Goal: Task Accomplishment & Management: Complete application form

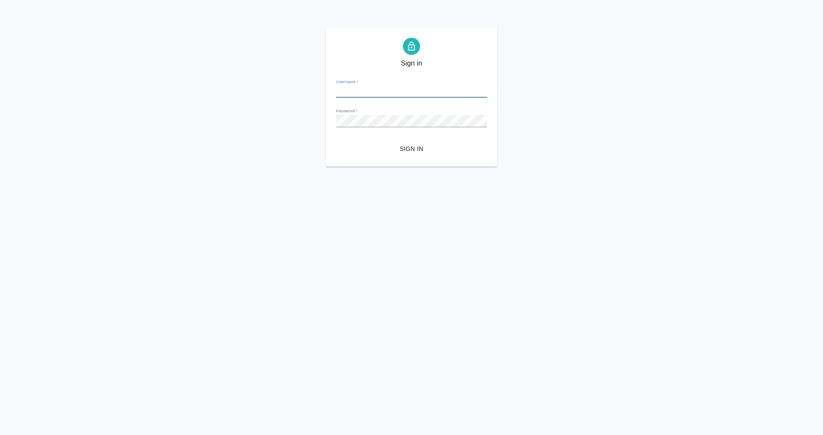
type input "m.plekhanova@awatera.com"
click at [422, 150] on span "Sign in" at bounding box center [411, 149] width 137 height 11
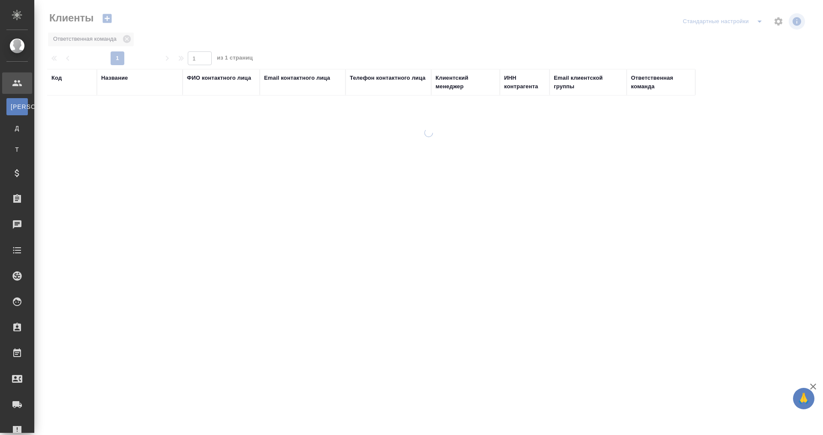
select select "RU"
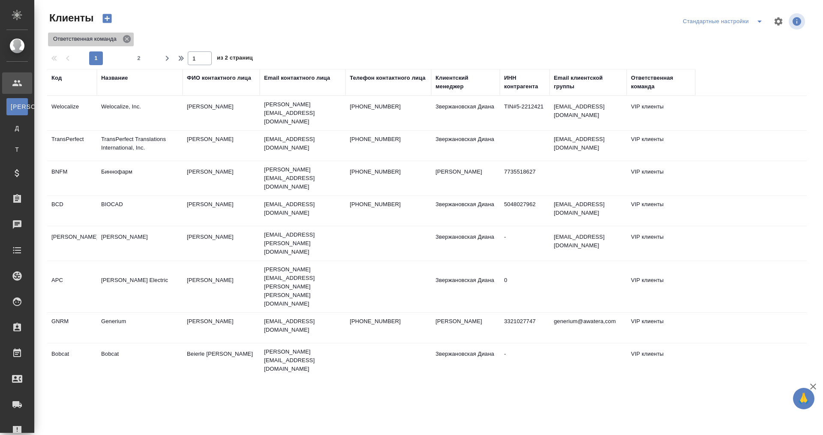
click at [125, 39] on icon at bounding box center [127, 39] width 8 height 8
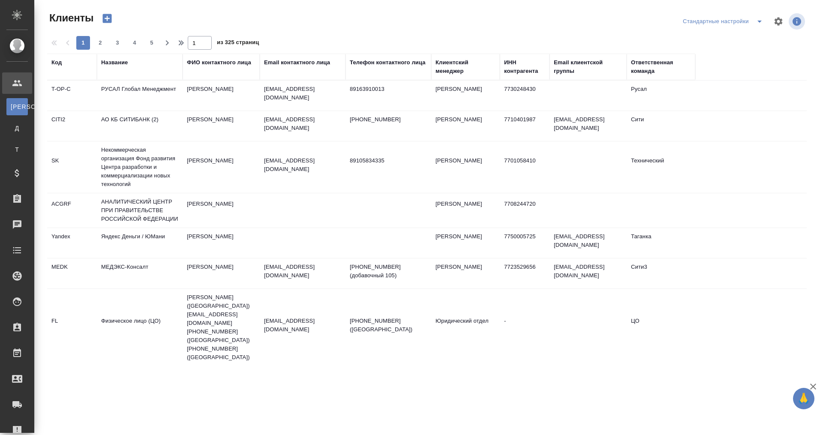
click at [122, 60] on div "Название" at bounding box center [114, 62] width 27 height 9
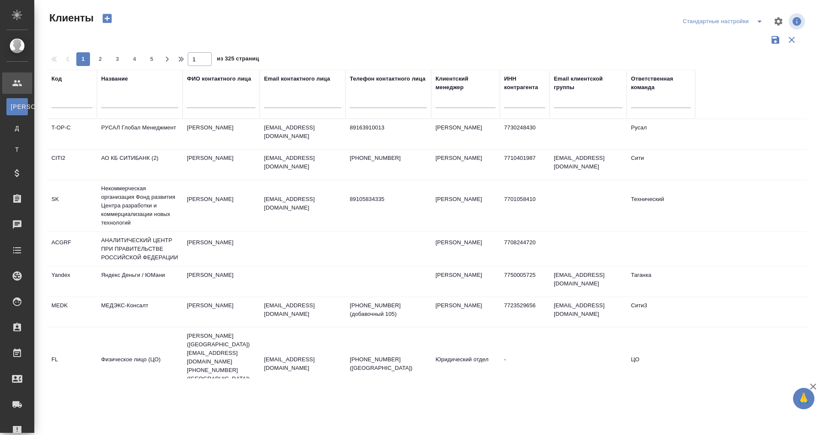
click at [129, 102] on input "text" at bounding box center [139, 102] width 77 height 11
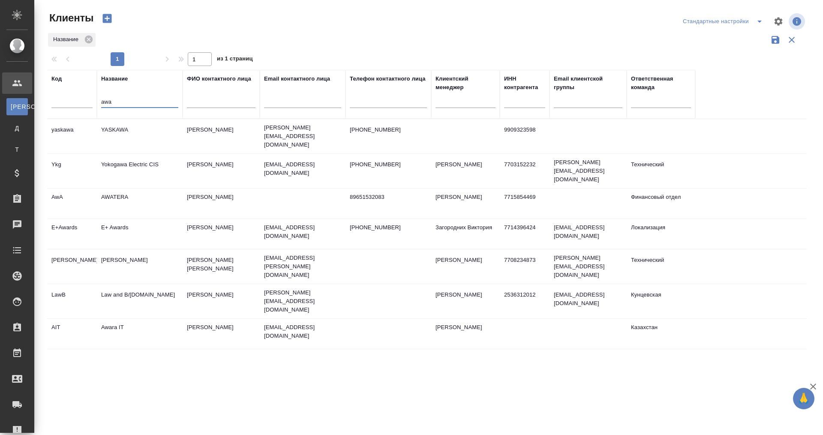
type input "awa"
click at [121, 189] on td "AWATERA" at bounding box center [140, 204] width 86 height 30
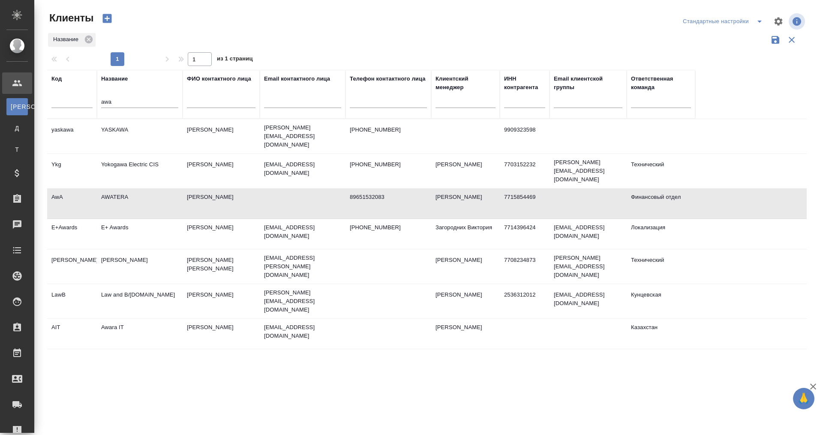
click at [121, 189] on td "AWATERA" at bounding box center [140, 204] width 86 height 30
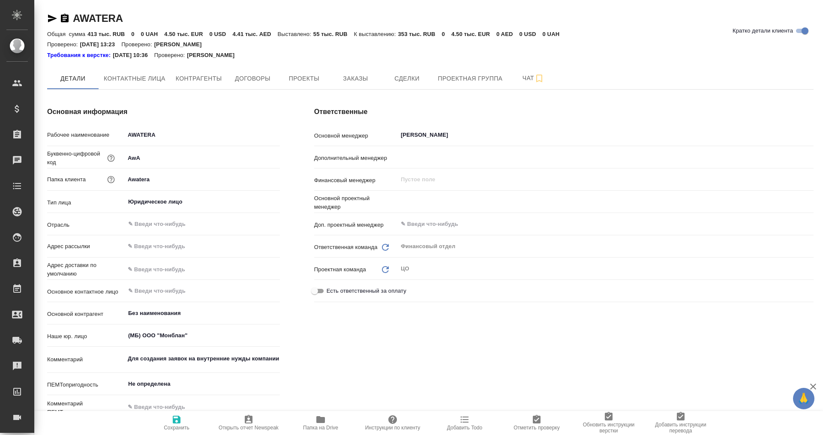
type textarea "x"
type input "Отдел технических переводов"
type textarea "x"
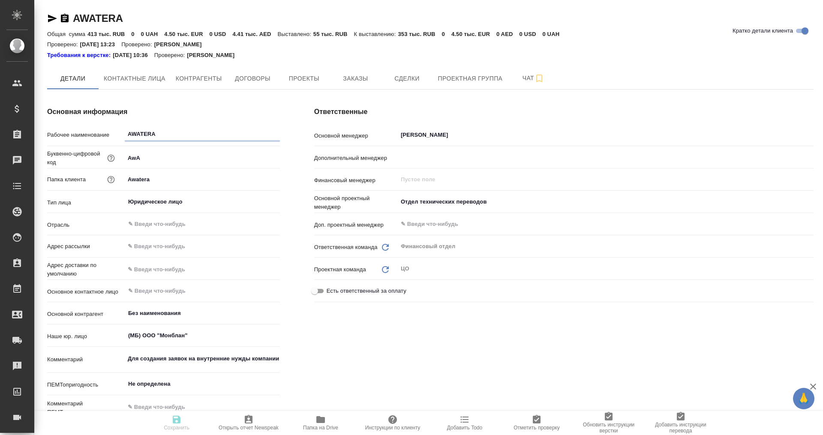
type textarea "x"
click at [363, 81] on span "Заказы" at bounding box center [355, 78] width 41 height 11
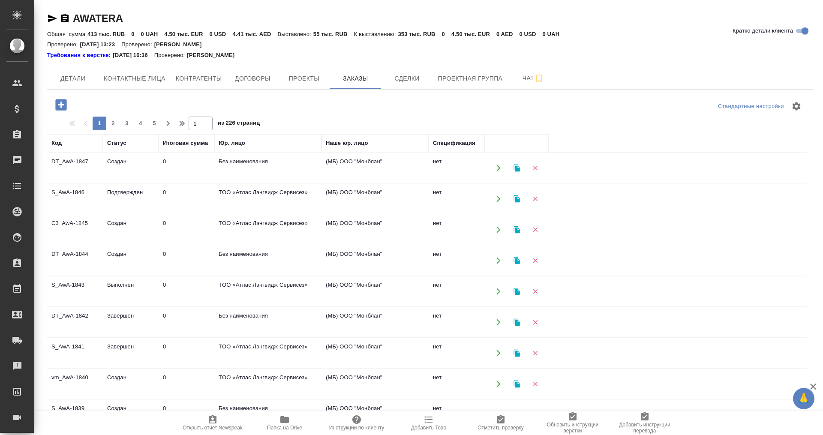
click at [59, 103] on icon "button" at bounding box center [60, 104] width 11 height 11
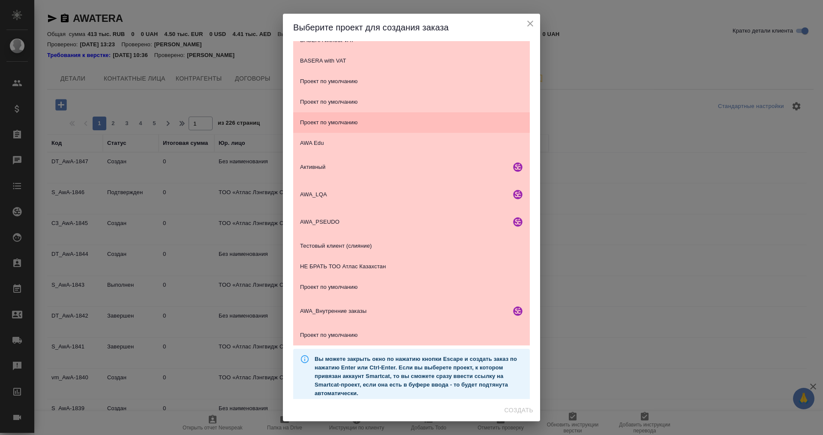
scroll to position [57, 0]
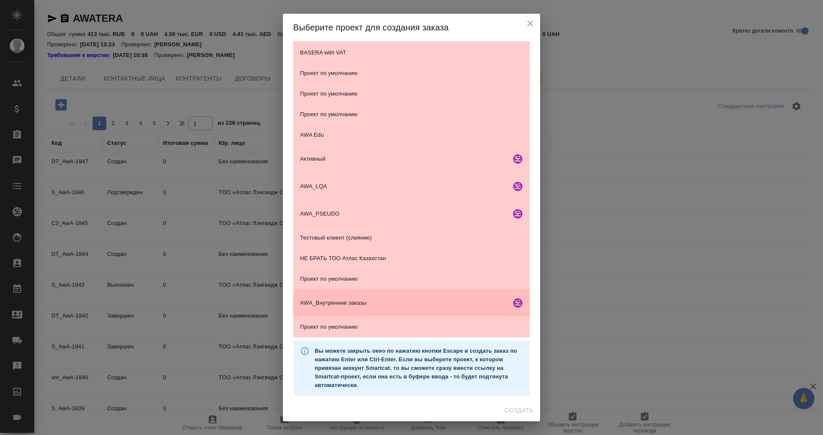
click at [347, 306] on span "AWA_Внутренние заказы" at bounding box center [403, 303] width 207 height 9
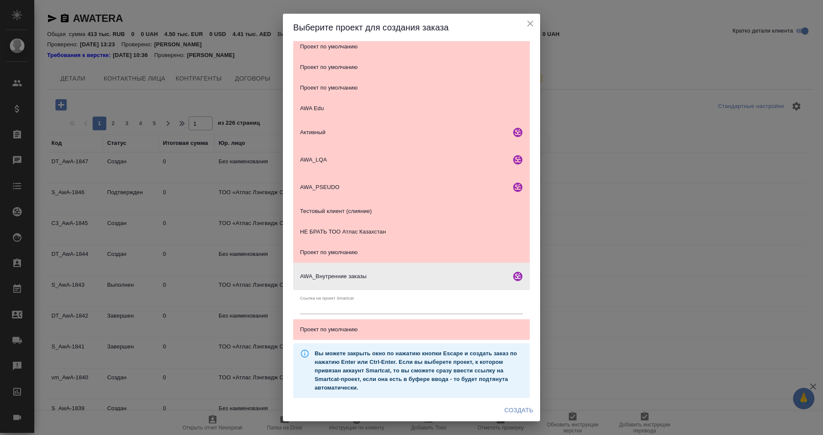
scroll to position [86, 0]
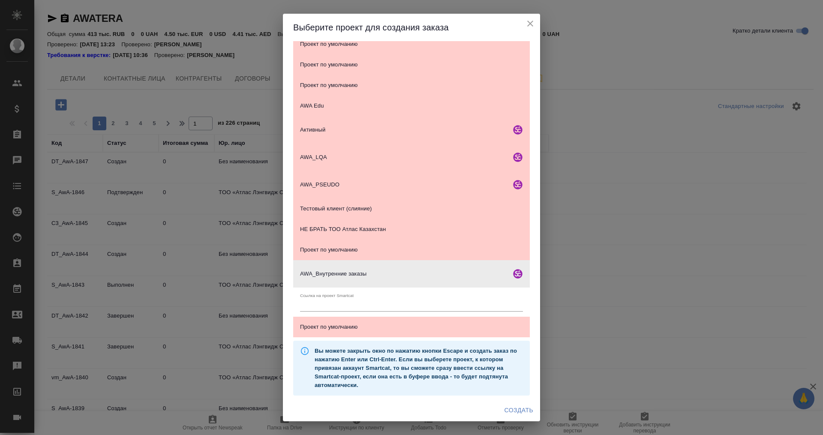
click at [476, 20] on div "Выберите проект для создания заказа" at bounding box center [411, 27] width 257 height 27
click at [529, 21] on icon "close" at bounding box center [530, 23] width 10 height 10
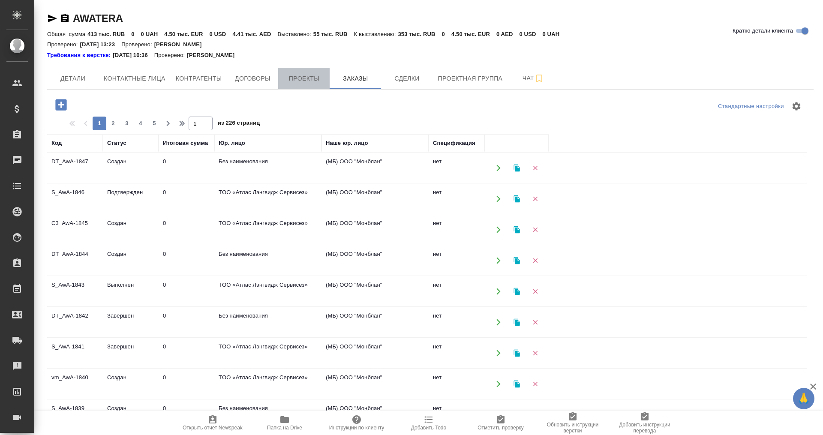
click at [291, 78] on span "Проекты" at bounding box center [303, 78] width 41 height 11
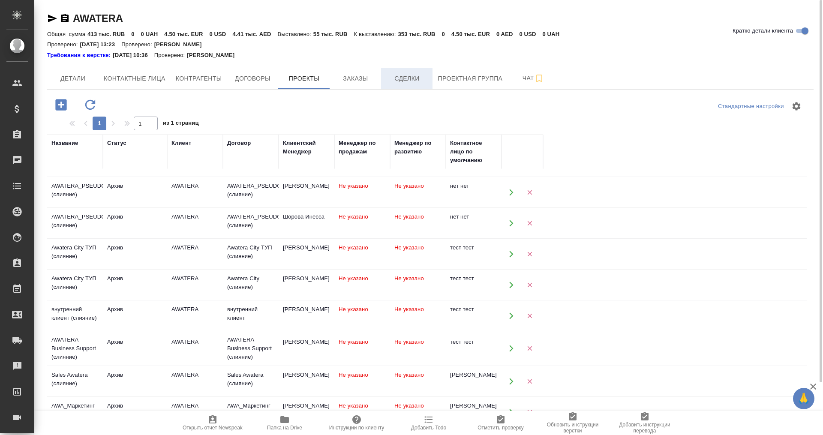
scroll to position [613, 0]
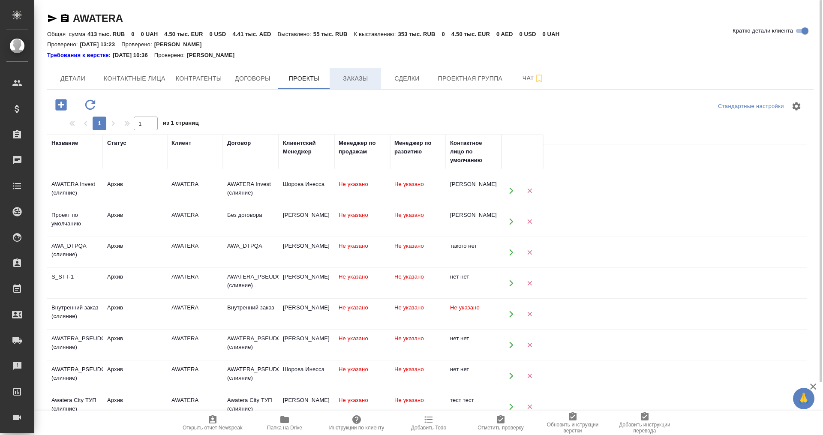
click at [369, 79] on span "Заказы" at bounding box center [355, 78] width 41 height 11
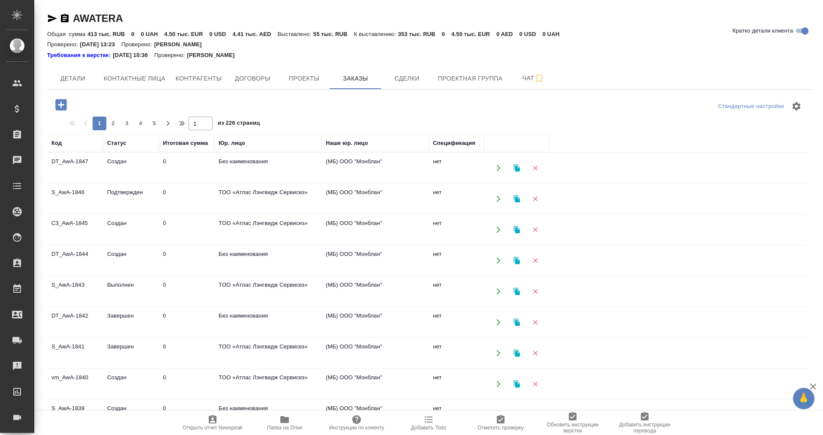
click at [61, 101] on icon "button" at bounding box center [60, 104] width 11 height 11
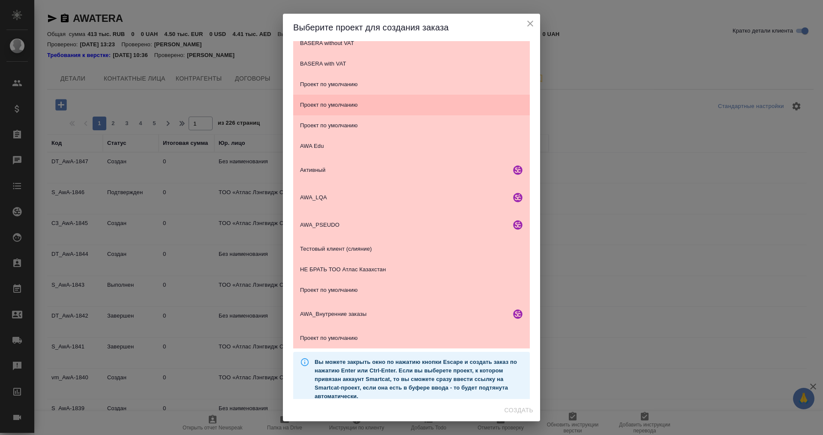
scroll to position [57, 0]
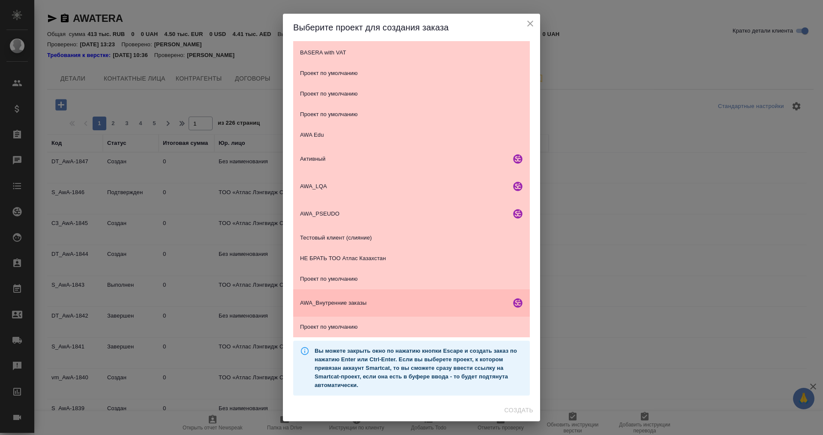
click at [353, 303] on span "AWA_Внутренние заказы" at bounding box center [403, 303] width 207 height 9
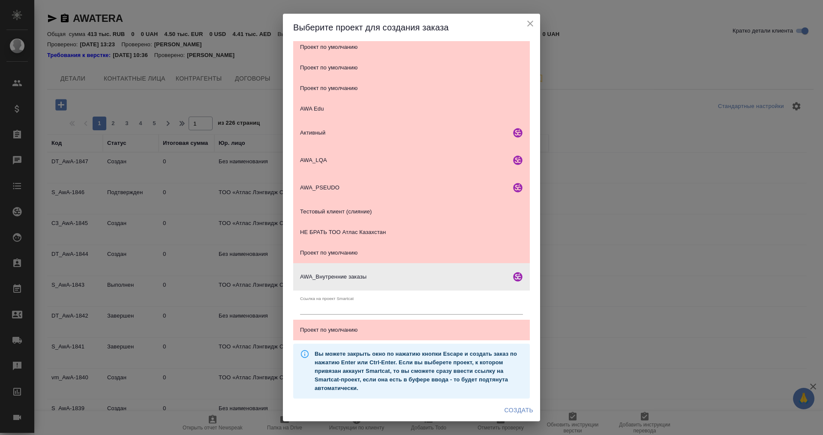
scroll to position [86, 0]
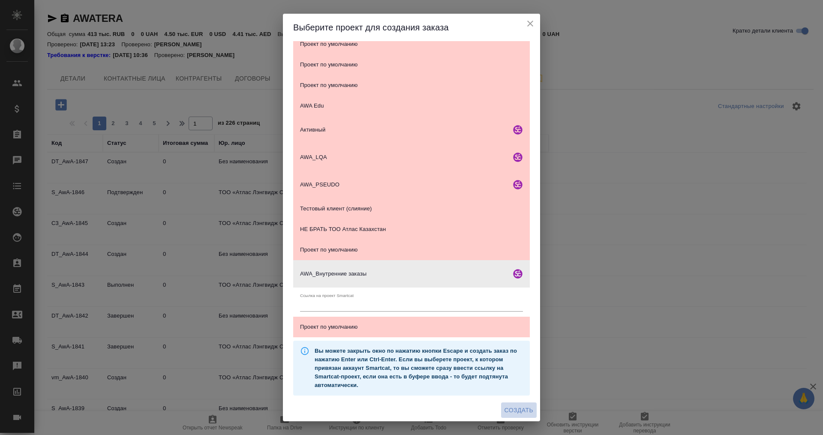
click at [515, 411] on span "Создать" at bounding box center [519, 410] width 29 height 11
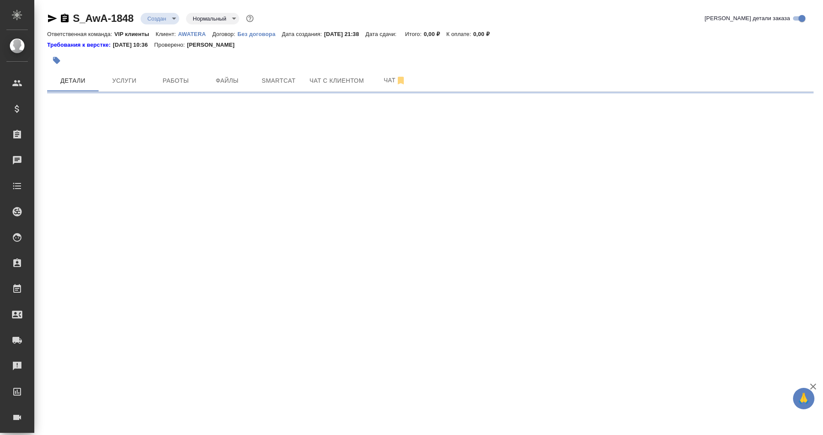
select select "RU"
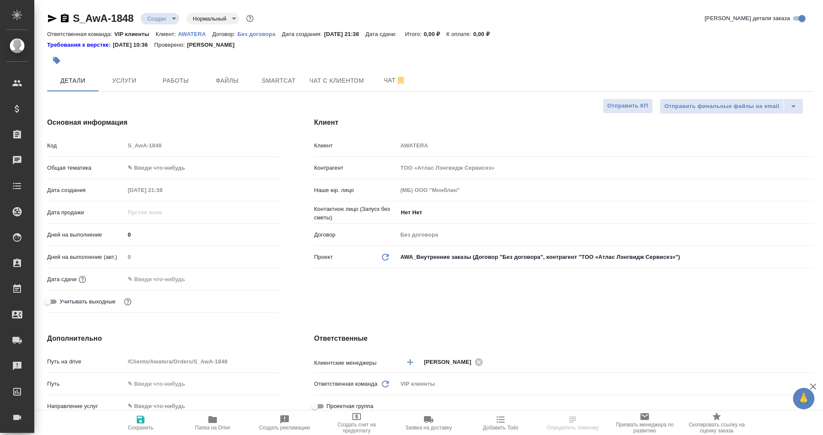
type textarea "x"
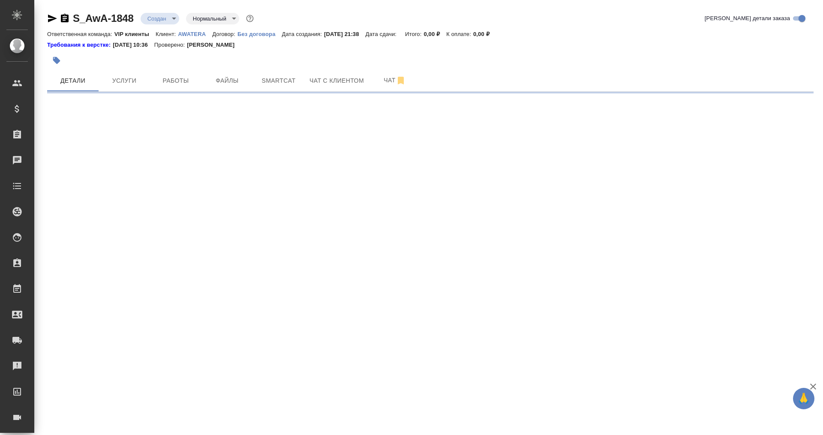
select select "RU"
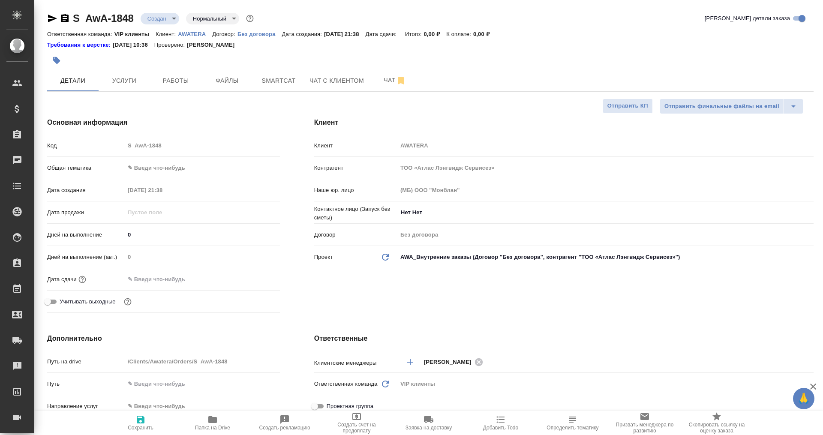
type textarea "x"
click at [127, 78] on span "Услуги" at bounding box center [124, 80] width 41 height 11
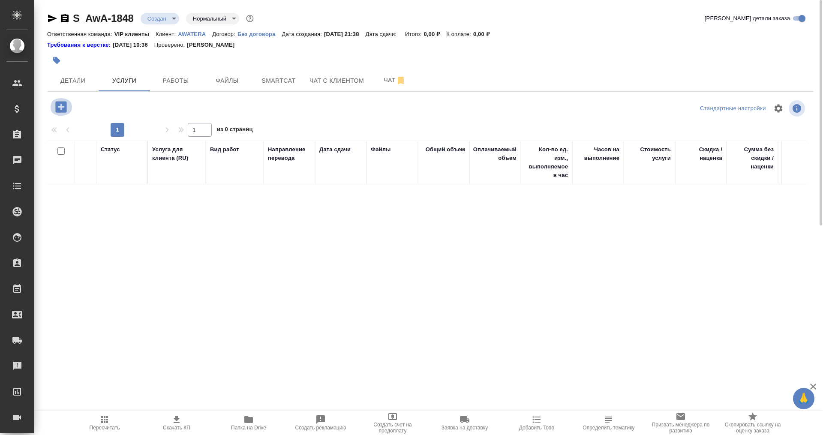
click at [59, 105] on icon "button" at bounding box center [60, 106] width 11 height 11
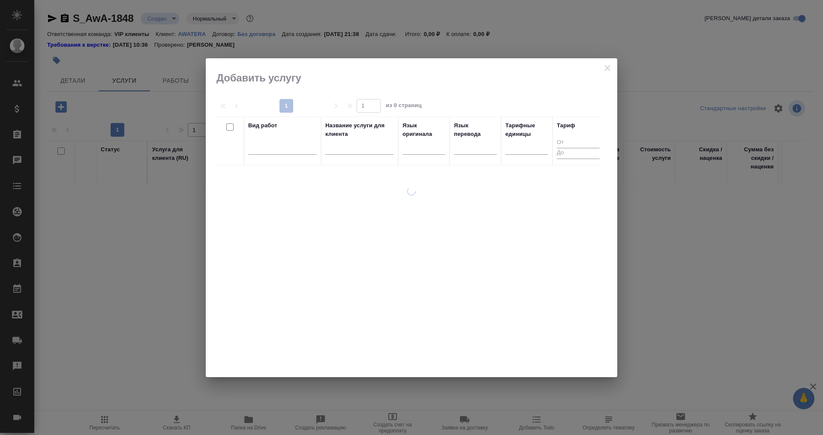
click at [346, 147] on input "text" at bounding box center [359, 149] width 69 height 11
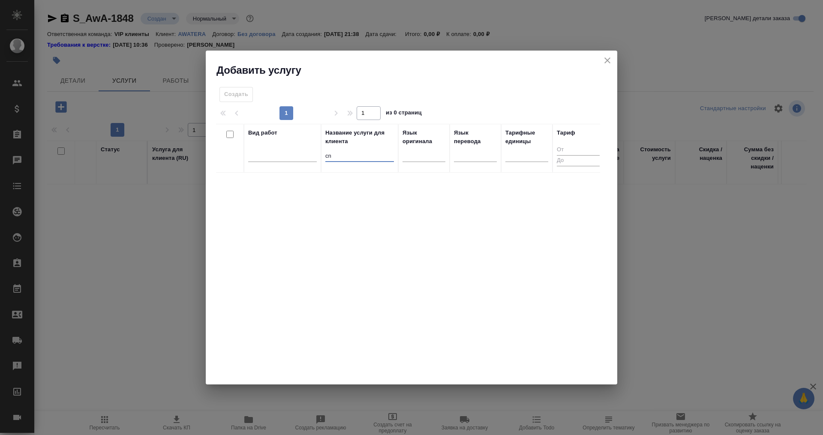
type input "c"
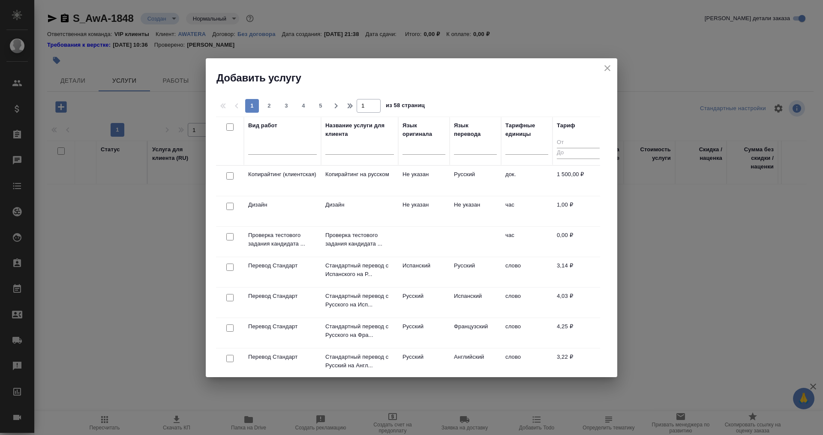
click at [358, 151] on input "text" at bounding box center [359, 149] width 69 height 11
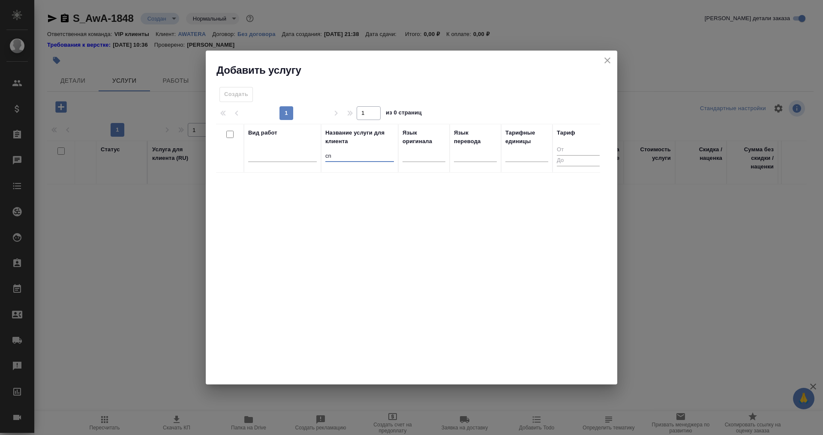
type input "c"
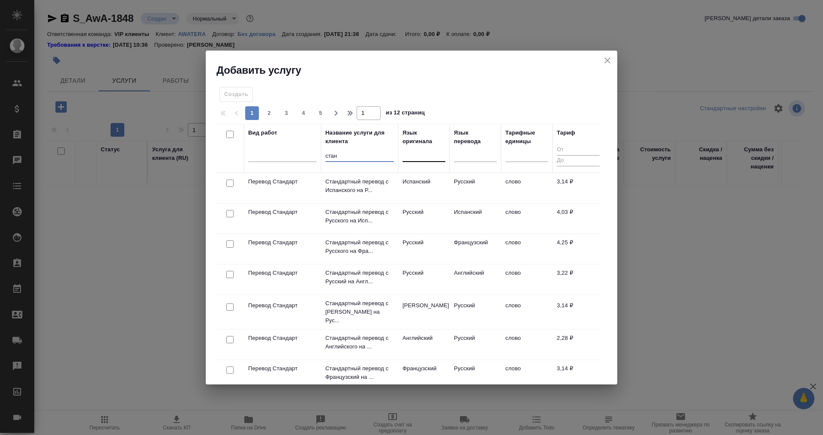
type input "стан"
click at [424, 156] on div at bounding box center [423, 153] width 43 height 12
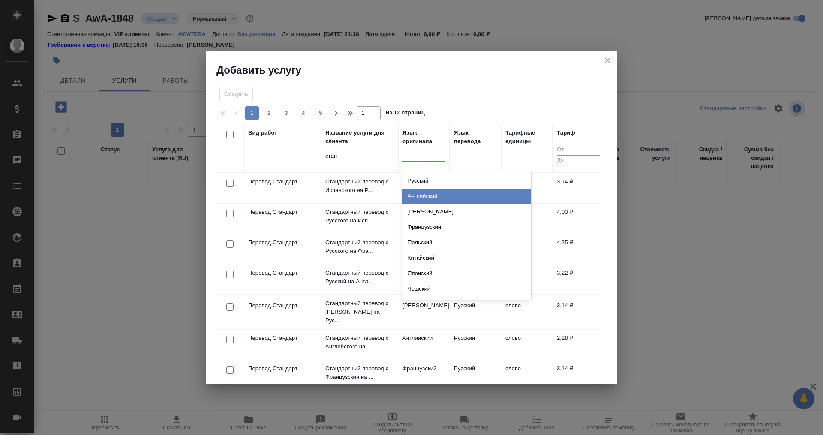
click at [429, 196] on div "Английский" at bounding box center [466, 196] width 129 height 15
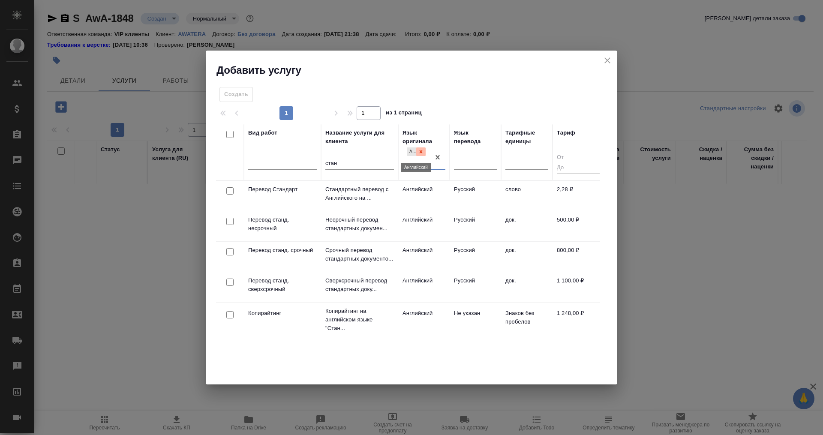
click at [420, 151] on icon at bounding box center [421, 152] width 6 height 6
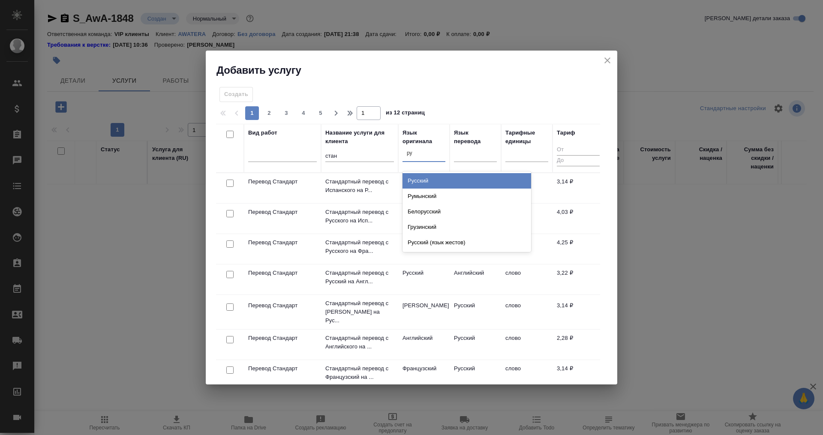
type input "рус"
drag, startPoint x: 433, startPoint y: 181, endPoint x: 484, endPoint y: 146, distance: 62.4
click at [433, 180] on div "Русский" at bounding box center [466, 180] width 129 height 15
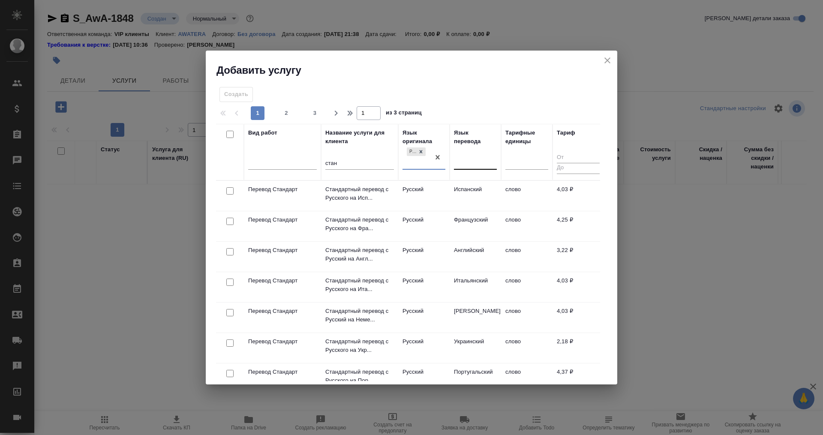
click at [468, 166] on div at bounding box center [475, 161] width 43 height 12
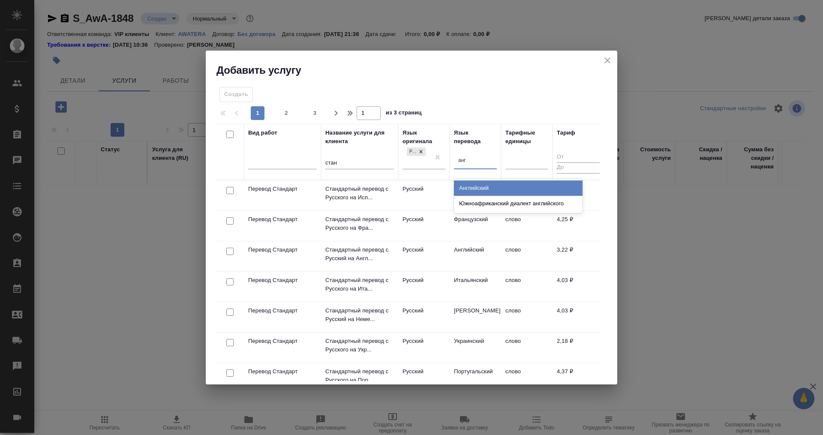
type input "ан"
click at [477, 183] on div "Английский" at bounding box center [518, 187] width 129 height 15
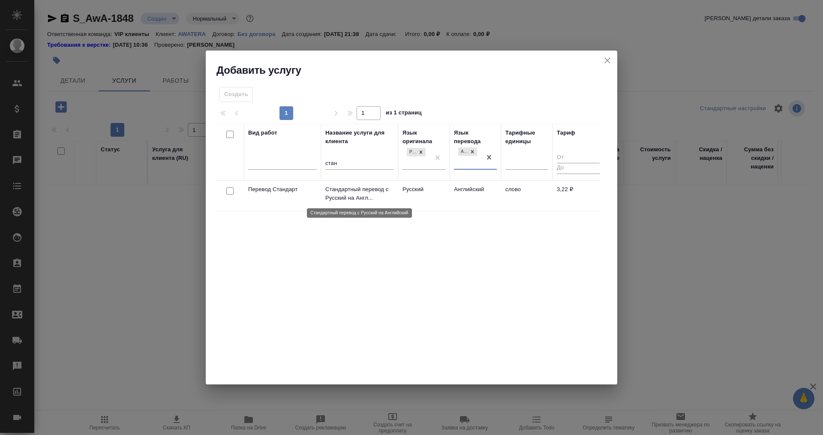
click at [346, 191] on p "Стандартный перевод с Русский на Англ..." at bounding box center [359, 193] width 69 height 17
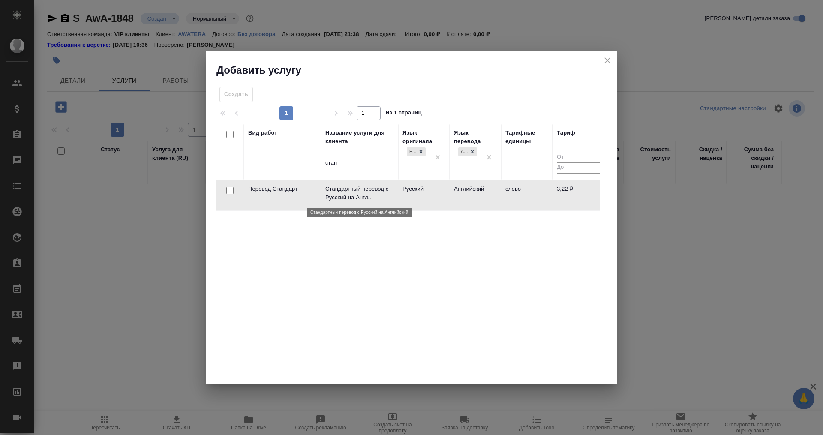
click at [346, 191] on p "Стандартный перевод с Русский на Англ..." at bounding box center [359, 193] width 69 height 17
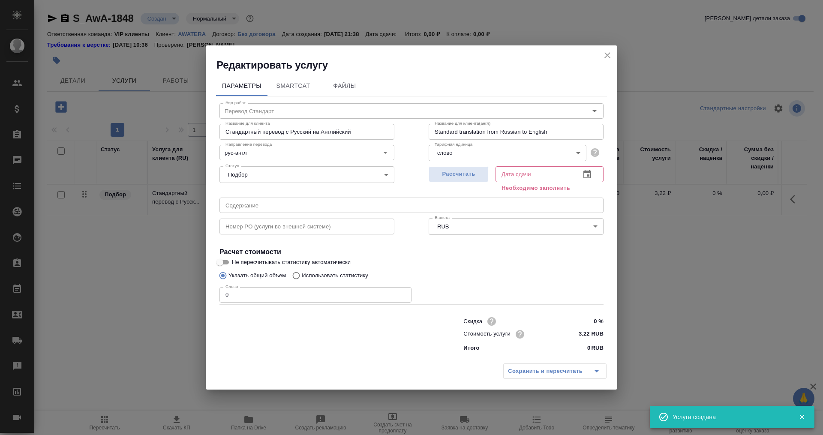
click at [584, 170] on icon "button" at bounding box center [587, 174] width 10 height 10
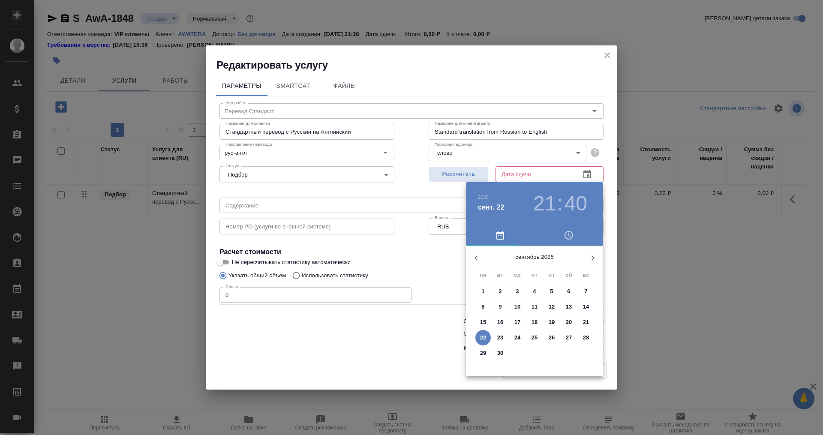
click at [500, 337] on p "23" at bounding box center [500, 337] width 6 height 9
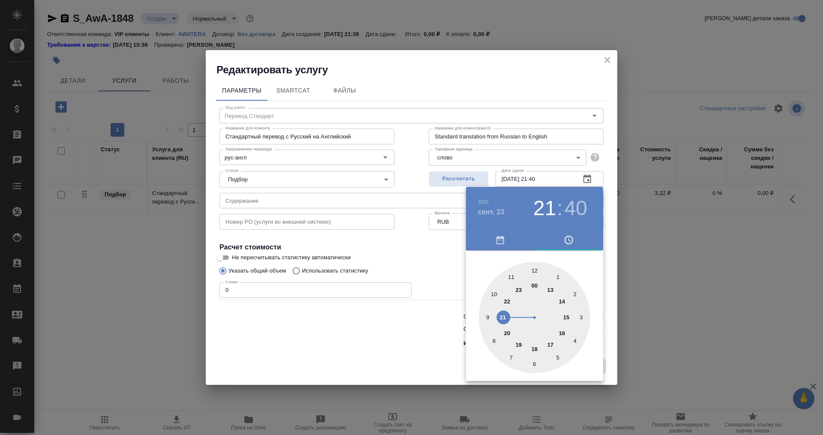
click at [508, 274] on div at bounding box center [534, 317] width 111 height 111
click at [533, 361] on div at bounding box center [534, 317] width 111 height 111
type input "[DATE] 11:30"
click at [395, 327] on div at bounding box center [411, 217] width 823 height 435
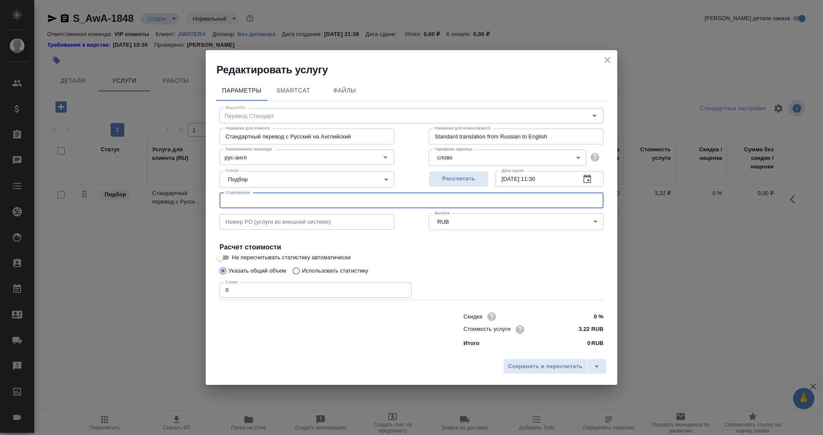
click at [254, 198] on input "text" at bounding box center [411, 200] width 384 height 15
click at [291, 201] on input "внутренний заказ" at bounding box center [411, 200] width 384 height 15
type input "внутренний заказ для клиента Спикас"
click at [245, 291] on input "0" at bounding box center [315, 289] width 192 height 15
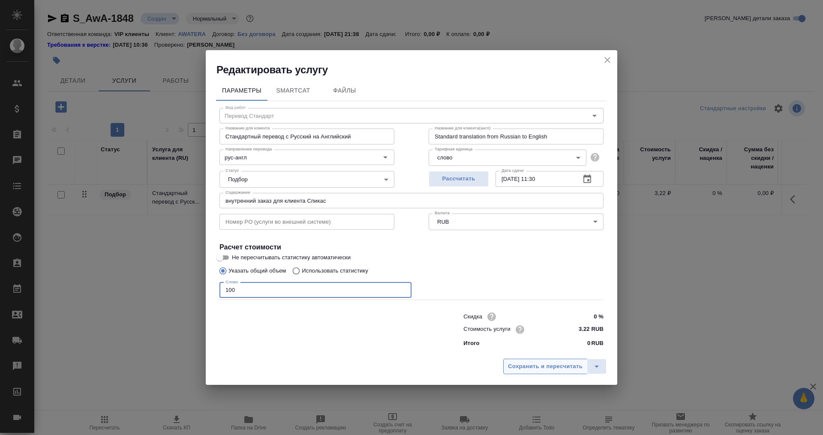
type input "100"
click at [561, 367] on span "Сохранить и пересчитать" at bounding box center [545, 367] width 75 height 10
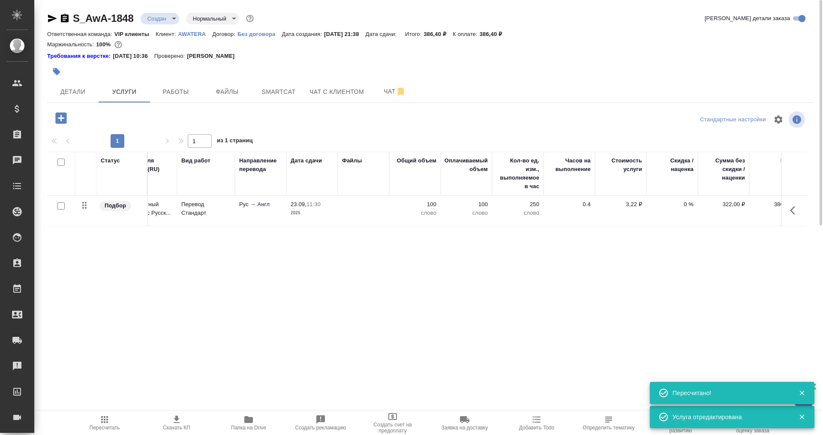
scroll to position [0, 48]
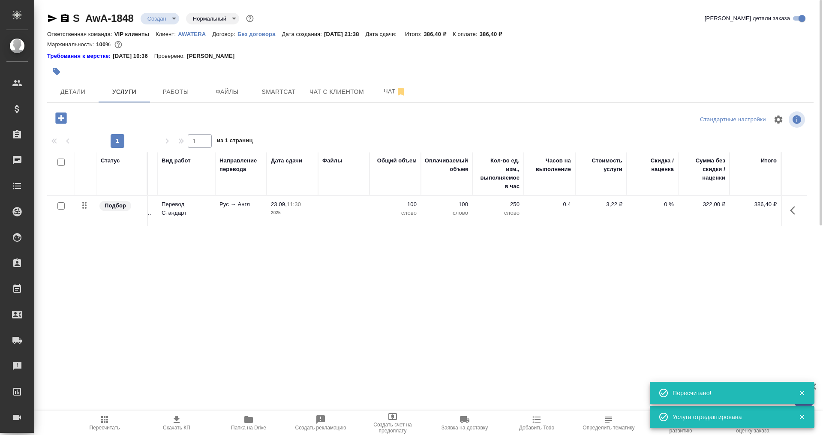
click at [60, 201] on div at bounding box center [60, 206] width 19 height 12
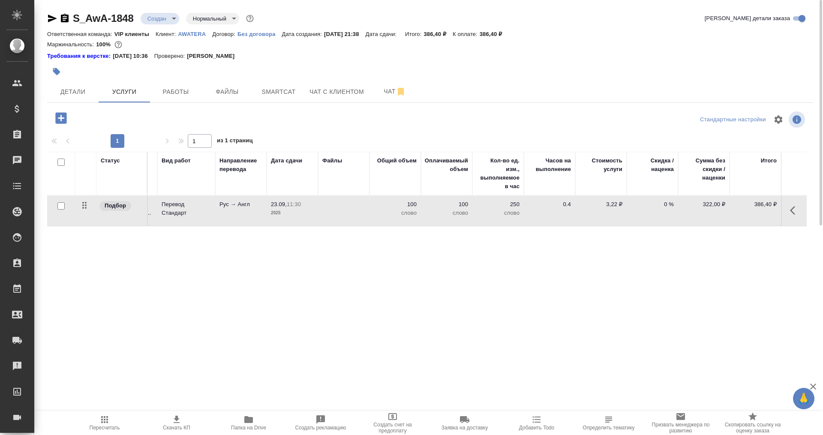
click at [57, 204] on input "checkbox" at bounding box center [60, 205] width 7 height 7
checkbox input "true"
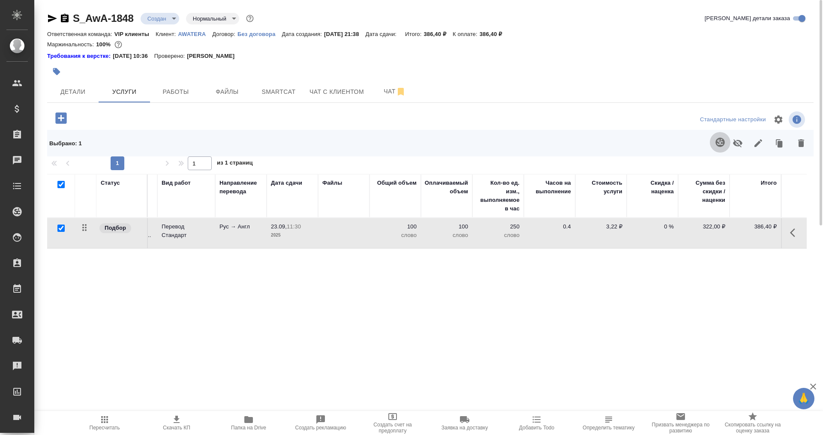
click at [718, 137] on button "button" at bounding box center [720, 142] width 21 height 21
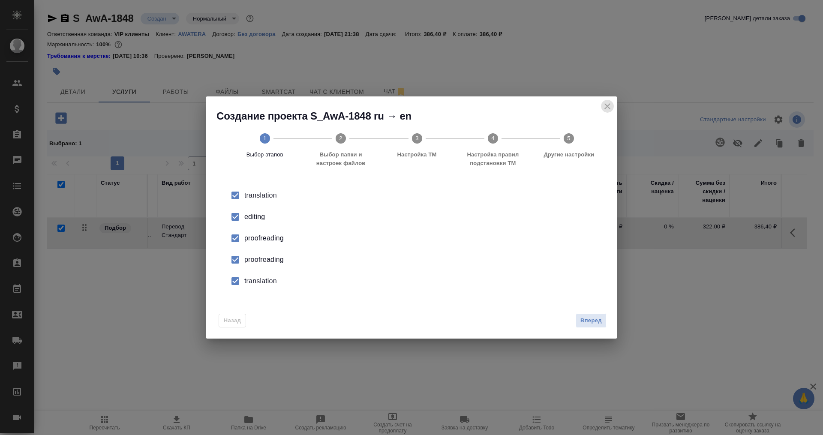
click at [606, 107] on icon "close" at bounding box center [607, 106] width 6 height 6
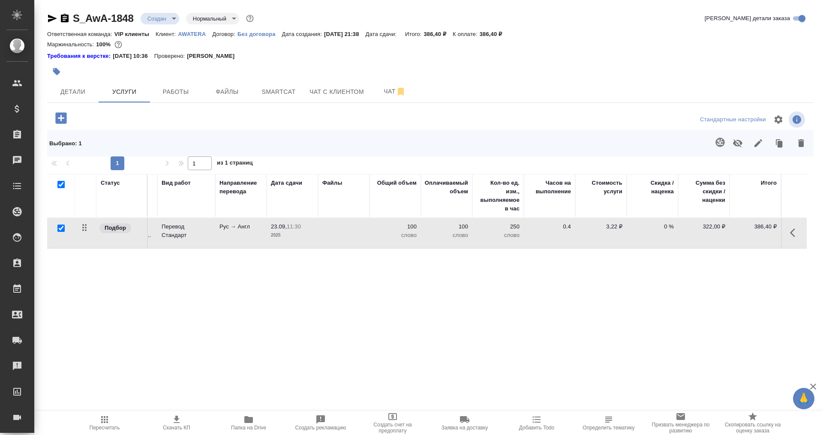
click at [48, 16] on icon "button" at bounding box center [52, 18] width 10 height 10
